Goal: Navigation & Orientation: Find specific page/section

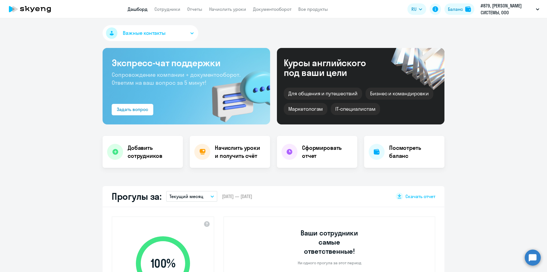
select select "30"
click at [143, 13] on app-header "Дашборд Сотрудники Отчеты Начислить уроки Документооборот Все продукты Дашборд …" at bounding box center [273, 9] width 547 height 18
click at [142, 10] on link "Дашборд" at bounding box center [138, 9] width 20 height 6
click at [164, 9] on link "Сотрудники" at bounding box center [168, 9] width 26 height 6
select select "30"
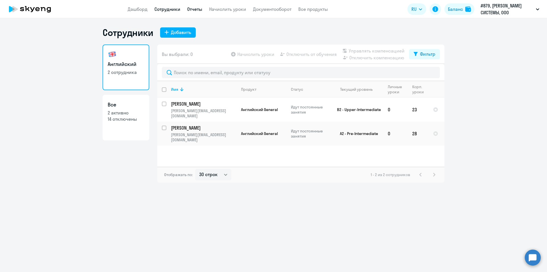
click at [195, 7] on link "Отчеты" at bounding box center [194, 9] width 15 height 6
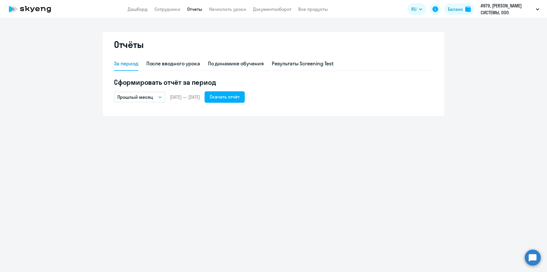
click at [223, 6] on app-menu-item-link "Начислить уроки" at bounding box center [227, 9] width 37 height 7
click at [267, 7] on link "Документооборот" at bounding box center [272, 9] width 38 height 6
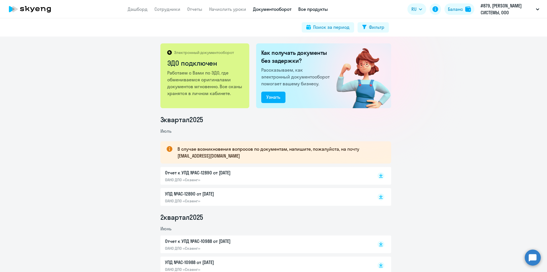
click at [312, 9] on link "Все продукты" at bounding box center [313, 9] width 30 height 6
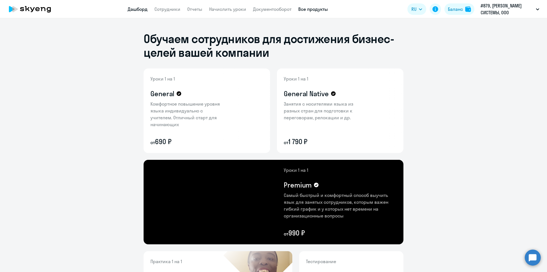
click at [138, 6] on link "Дашборд" at bounding box center [138, 9] width 20 height 6
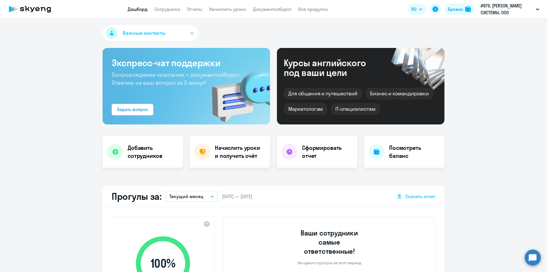
select select "30"
click at [302, 148] on h4 "Сформировать отчет" at bounding box center [327, 152] width 51 height 16
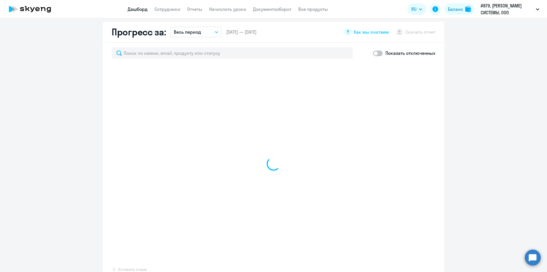
scroll to position [342, 0]
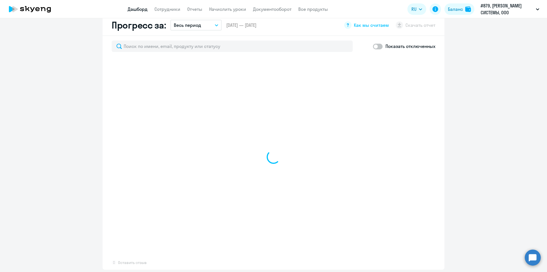
select select "30"
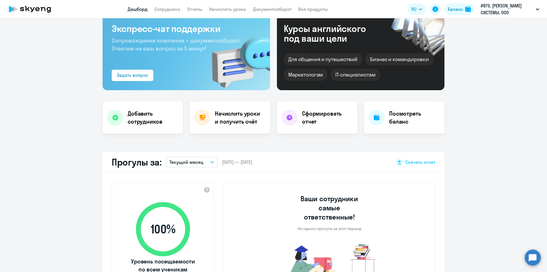
scroll to position [0, 0]
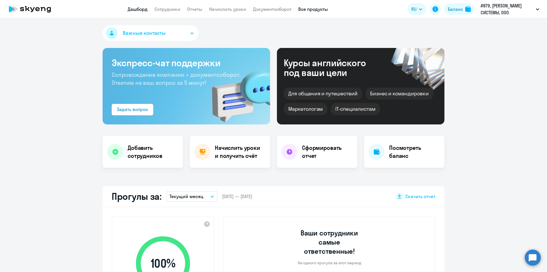
click at [305, 10] on link "Все продукты" at bounding box center [313, 9] width 30 height 6
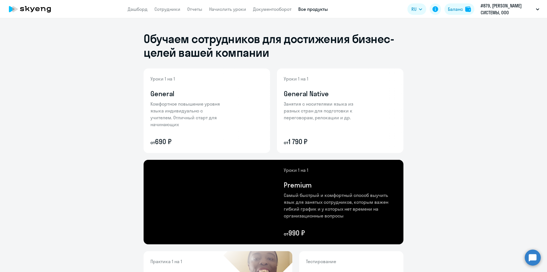
click at [268, 14] on app-header "Дашборд Сотрудники Отчеты Начислить уроки Документооборот Все продукты Дашборд …" at bounding box center [273, 9] width 547 height 18
click at [267, 6] on app-menu-item-link "Документооборот" at bounding box center [272, 9] width 38 height 7
click at [267, 8] on link "Документооборот" at bounding box center [272, 9] width 38 height 6
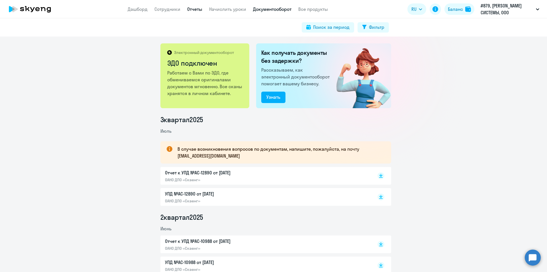
click at [197, 9] on link "Отчеты" at bounding box center [194, 9] width 15 height 6
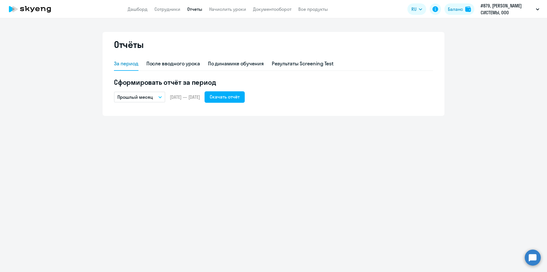
click at [167, 12] on app-menu-item-link "Сотрудники" at bounding box center [168, 9] width 26 height 7
click at [167, 11] on link "Сотрудники" at bounding box center [168, 9] width 26 height 6
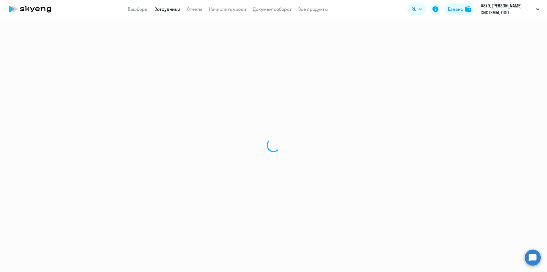
select select "30"
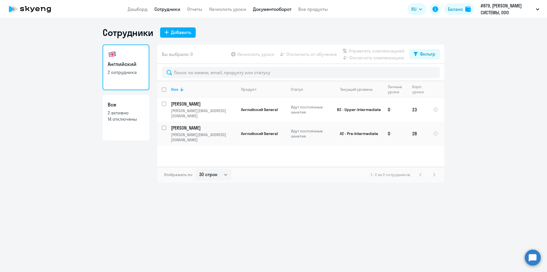
click at [265, 11] on link "Документооборот" at bounding box center [272, 9] width 38 height 6
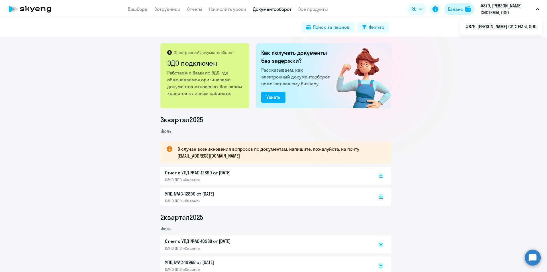
click at [455, 10] on div "Баланс" at bounding box center [455, 9] width 15 height 7
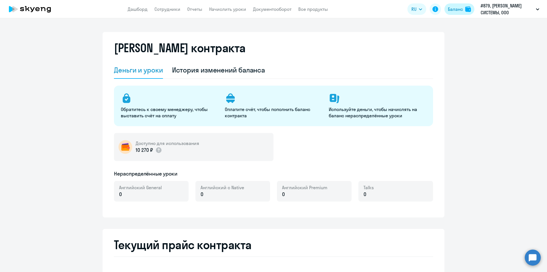
select select "english_adult_not_native_speaker"
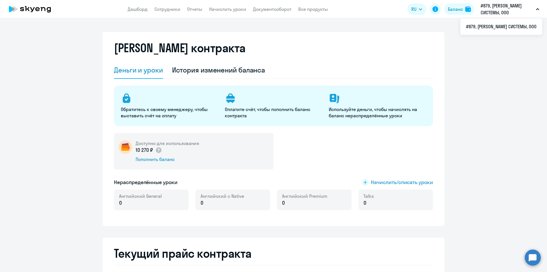
click at [499, 16] on app-header "Дашборд Сотрудники Отчеты Начислить уроки Документооборот Все продукты Дашборд …" at bounding box center [273, 9] width 547 height 18
click at [480, 27] on li "#879, [PERSON_NAME] СИСТЕМЫ, ООО" at bounding box center [502, 26] width 82 height 14
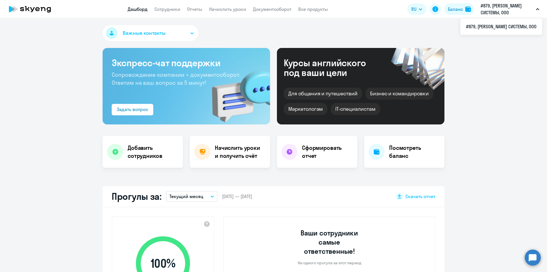
select select "30"
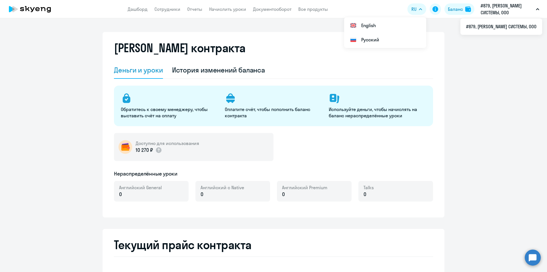
select select "english_adult_not_native_speaker"
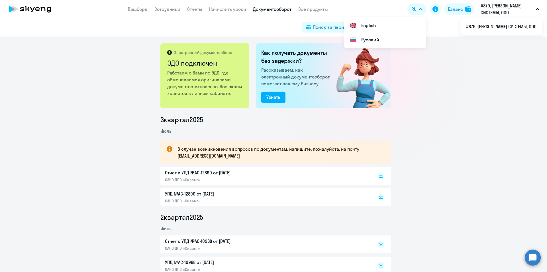
select select "30"
